Goal: Obtain resource: Download file/media

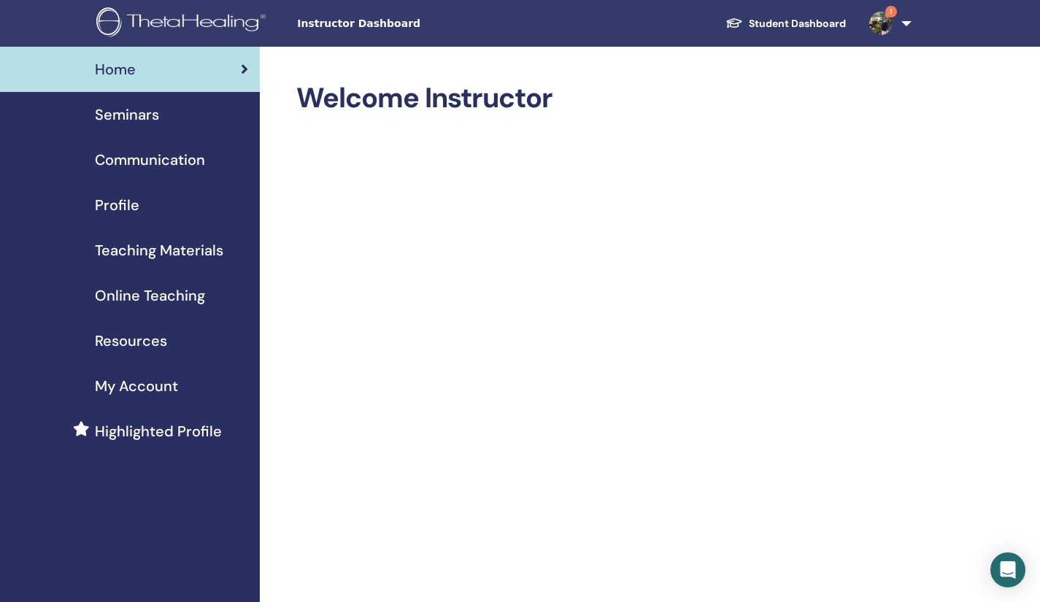
click at [0, 190] on link "Profile" at bounding box center [130, 204] width 260 height 45
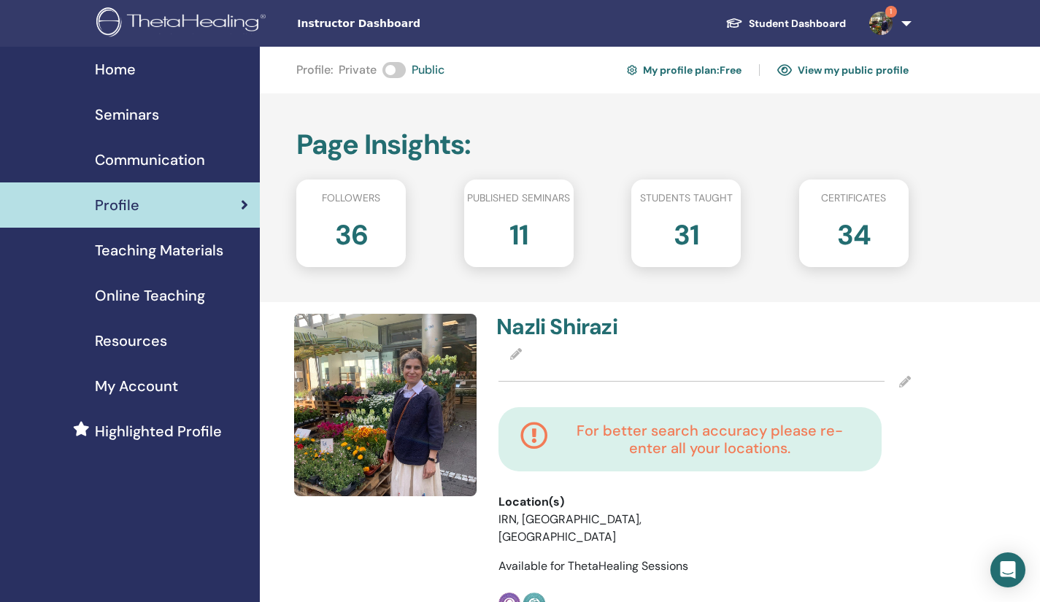
click at [129, 251] on span "Teaching Materials" at bounding box center [159, 250] width 128 height 22
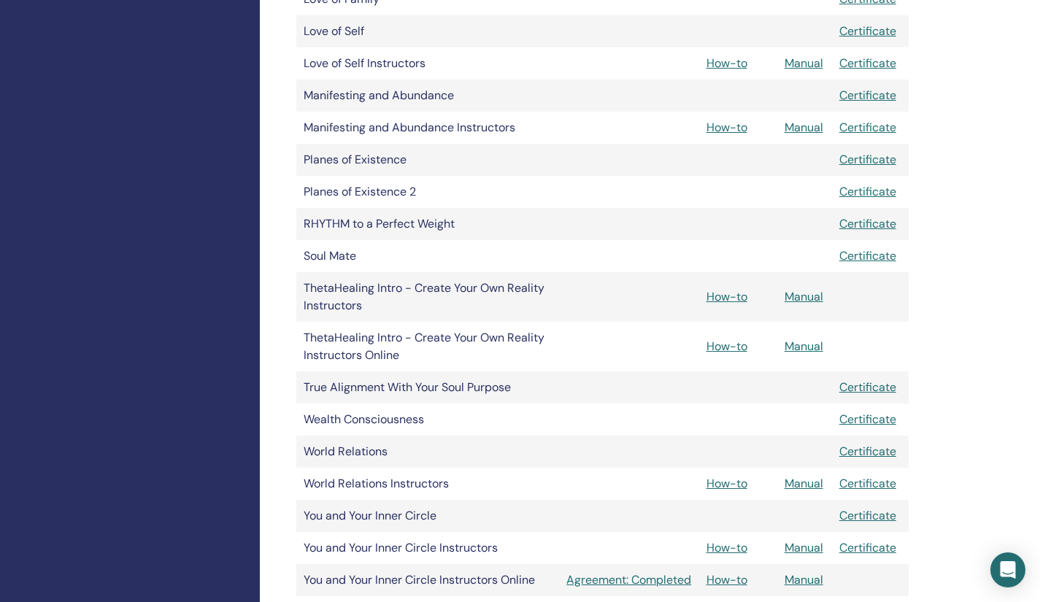
scroll to position [906, 0]
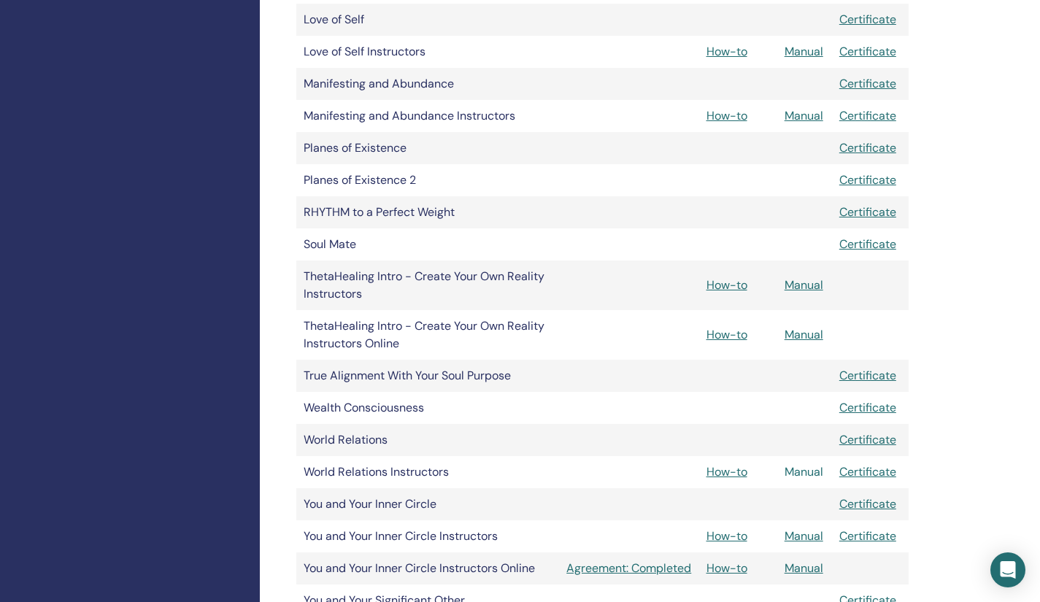
click at [801, 474] on link "Manual" at bounding box center [803, 471] width 39 height 15
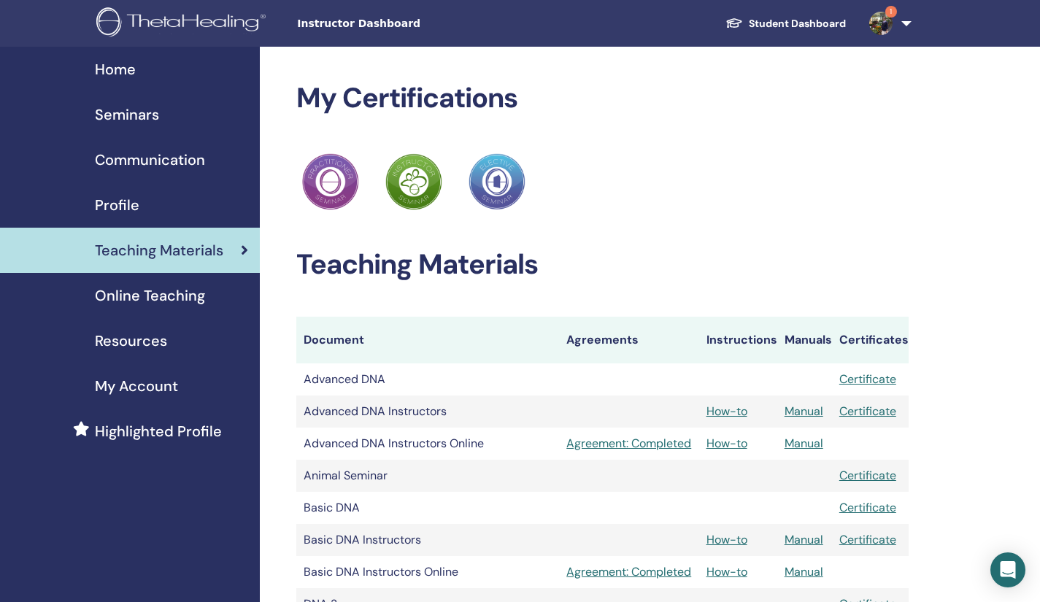
scroll to position [906, 0]
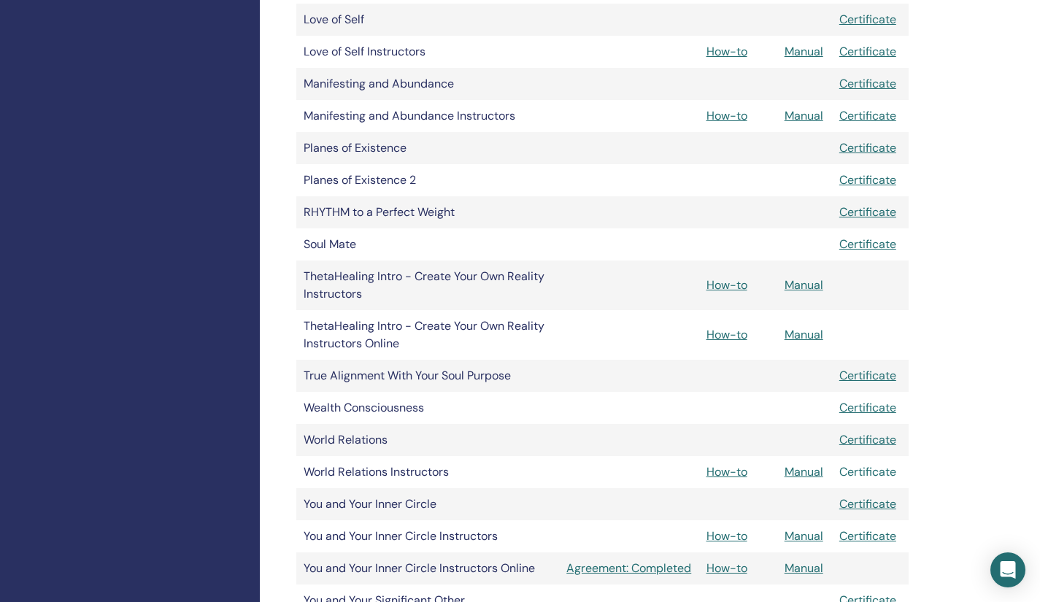
click at [857, 476] on link "Certificate" at bounding box center [867, 471] width 57 height 15
click at [866, 475] on link "Certificate" at bounding box center [867, 471] width 57 height 15
